Goal: Task Accomplishment & Management: Manage account settings

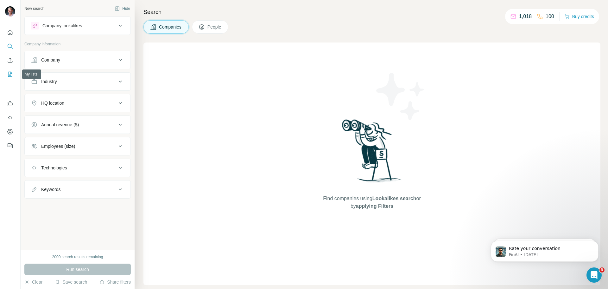
click at [8, 78] on button "My lists" at bounding box center [10, 73] width 10 height 11
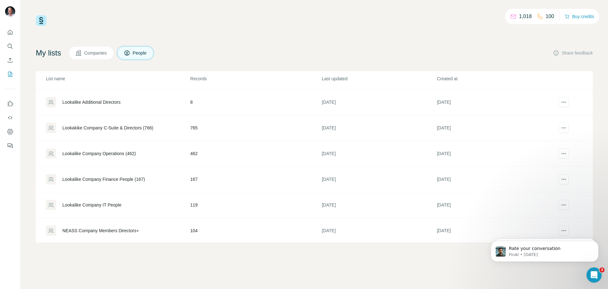
scroll to position [101, 0]
click at [132, 125] on div "Lookakike Company C-Suite & Directors (766)" at bounding box center [107, 126] width 91 height 6
click at [101, 126] on div "Lookakike Company C-Suite & Directors (766)" at bounding box center [107, 126] width 91 height 6
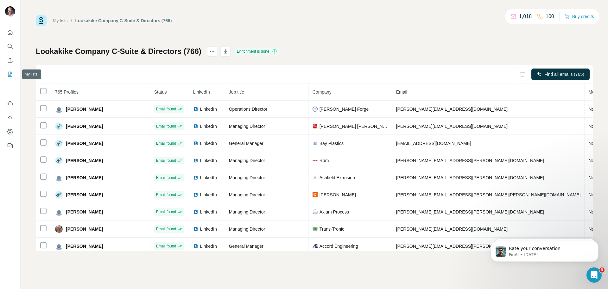
click at [9, 74] on icon "My lists" at bounding box center [10, 74] width 6 height 6
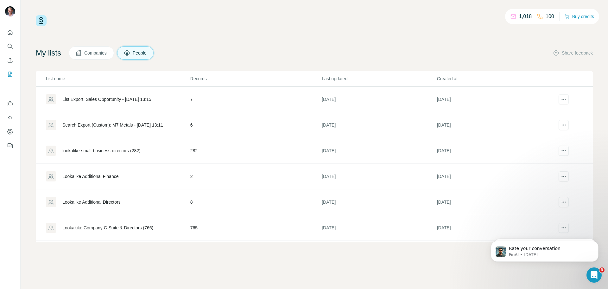
click at [96, 54] on span "Companies" at bounding box center [95, 53] width 23 height 6
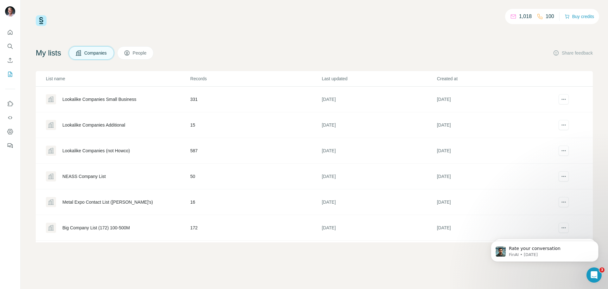
click at [87, 150] on div "Lookalike Companies (not Howco)" at bounding box center [95, 150] width 67 height 6
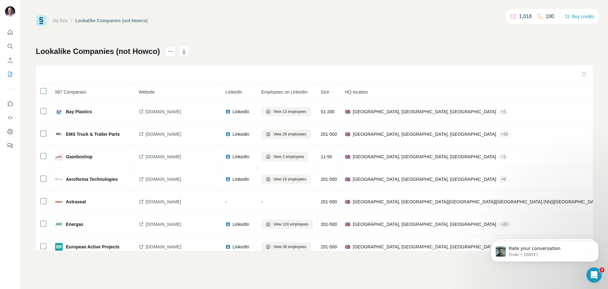
scroll to position [0, 1]
click at [599, 276] on div "Open Intercom Messenger" at bounding box center [593, 273] width 21 height 21
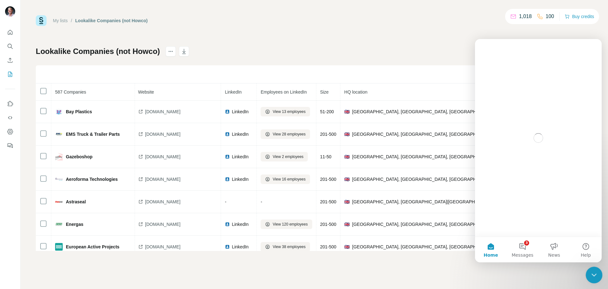
scroll to position [0, 0]
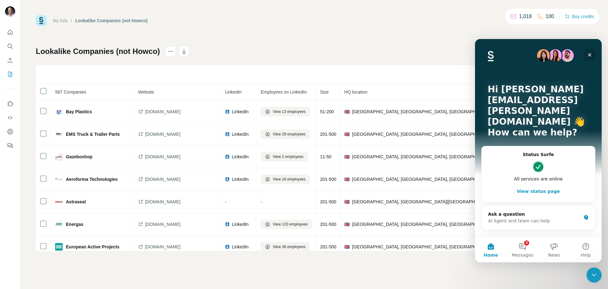
click at [590, 52] on div "Close" at bounding box center [589, 54] width 11 height 11
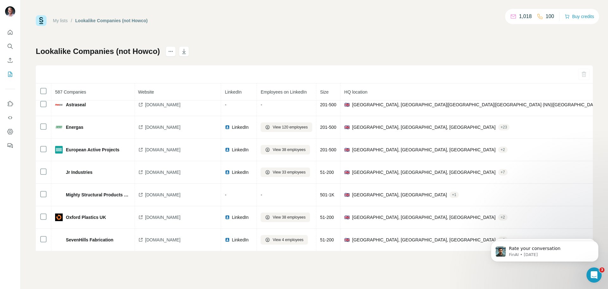
scroll to position [0, 1]
